Goal: Information Seeking & Learning: Learn about a topic

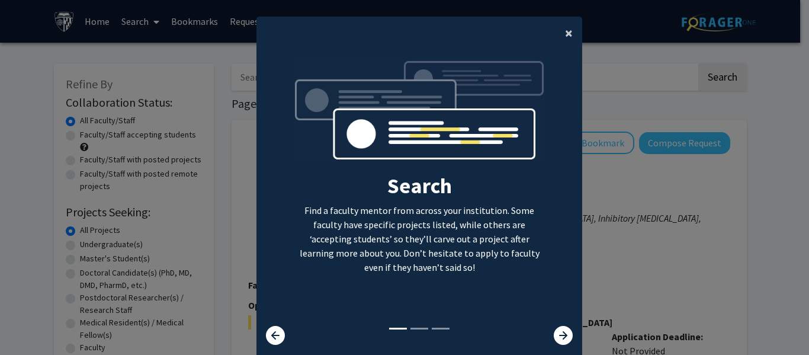
click at [565, 27] on span "×" at bounding box center [569, 33] width 8 height 18
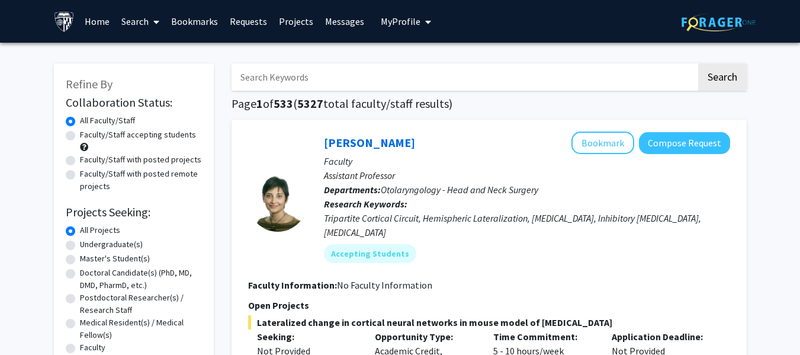
click at [420, 23] on span "My profile dropdown to access profile and logout" at bounding box center [425, 21] width 11 height 41
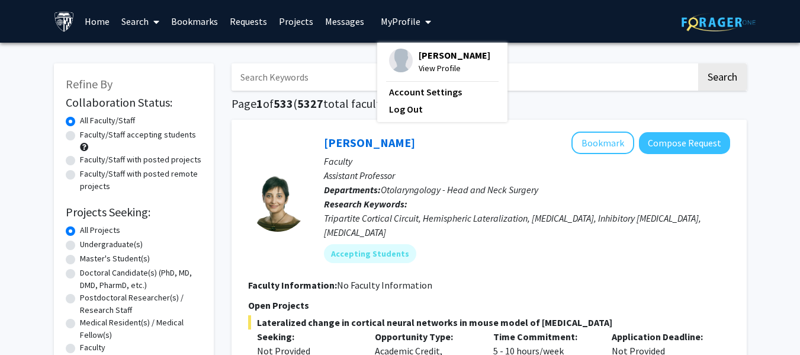
click at [420, 23] on span "My profile dropdown to access profile and logout" at bounding box center [425, 21] width 11 height 41
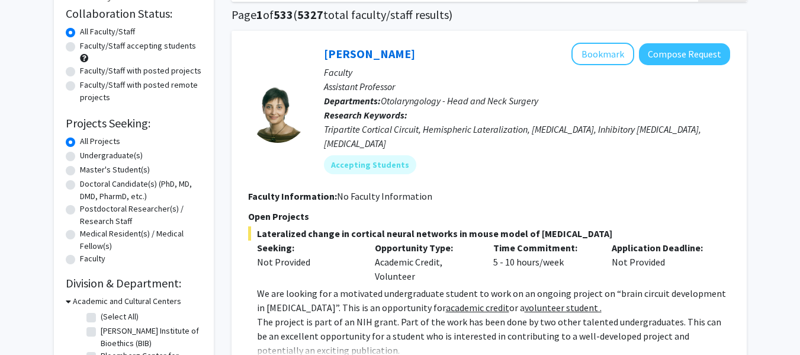
scroll to position [140, 0]
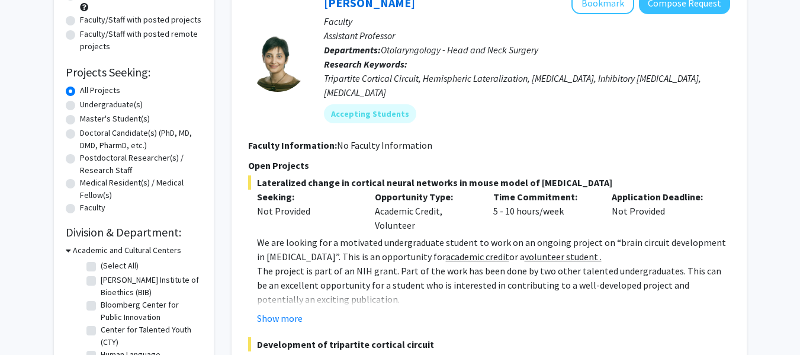
click at [80, 104] on label "Undergraduate(s)" at bounding box center [111, 104] width 63 height 12
click at [80, 104] on input "Undergraduate(s)" at bounding box center [84, 102] width 8 height 8
radio input "true"
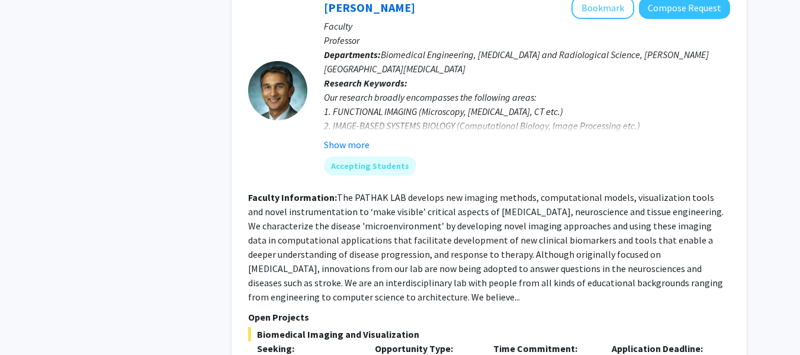
scroll to position [557, 0]
click at [348, 146] on button "Show more" at bounding box center [347, 144] width 46 height 14
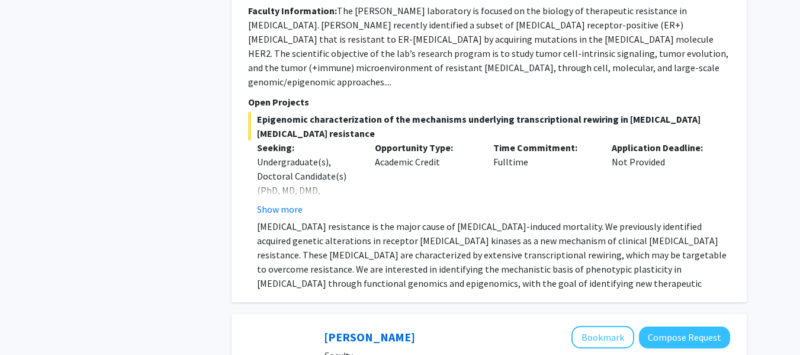
scroll to position [1886, 0]
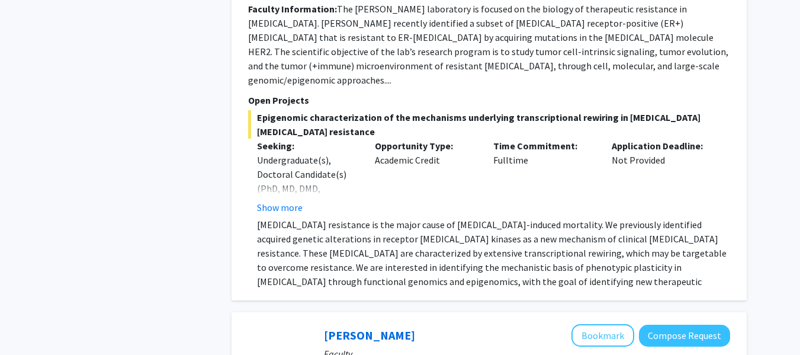
click at [525, 225] on p "[MEDICAL_DATA] resistance is the major cause of [MEDICAL_DATA]-induced mortalit…" at bounding box center [493, 259] width 473 height 85
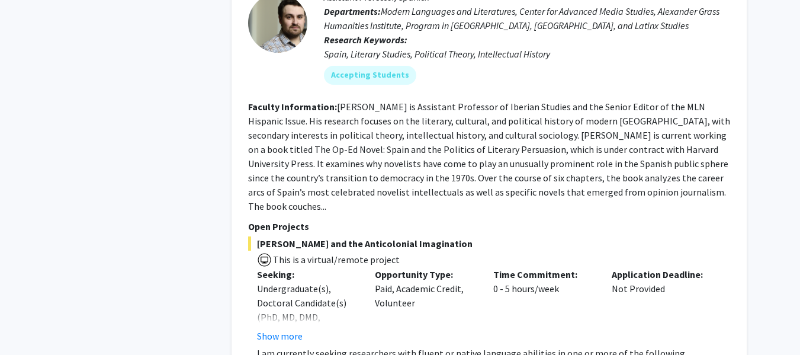
scroll to position [5268, 0]
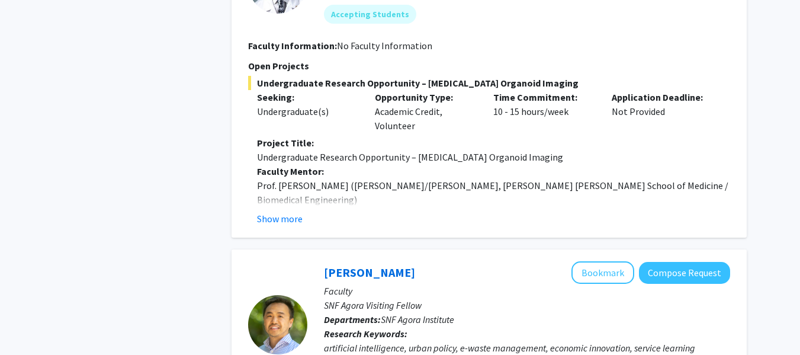
scroll to position [1544, 0]
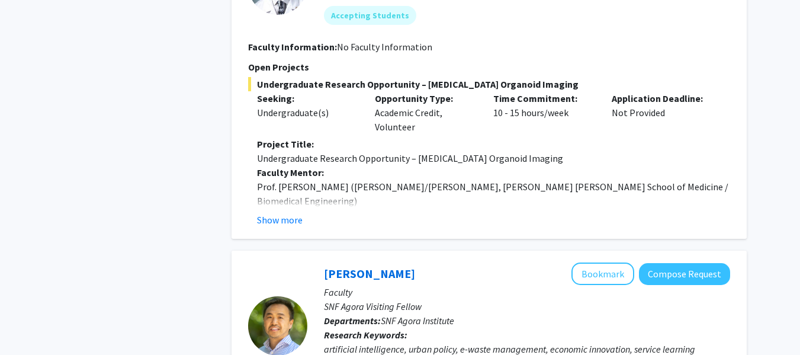
click at [288, 169] on fg-read-more "Project Title: Undergraduate Research Opportunity – [MEDICAL_DATA] Organoid Ima…" at bounding box center [489, 182] width 482 height 90
click at [285, 213] on button "Show more" at bounding box center [280, 220] width 46 height 14
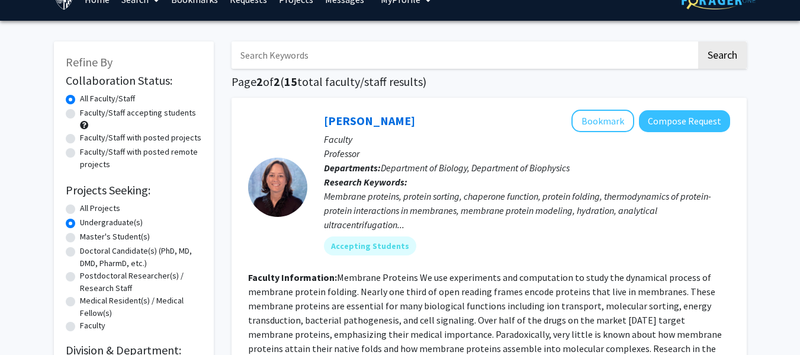
scroll to position [0, 0]
